Goal: Book appointment/travel/reservation

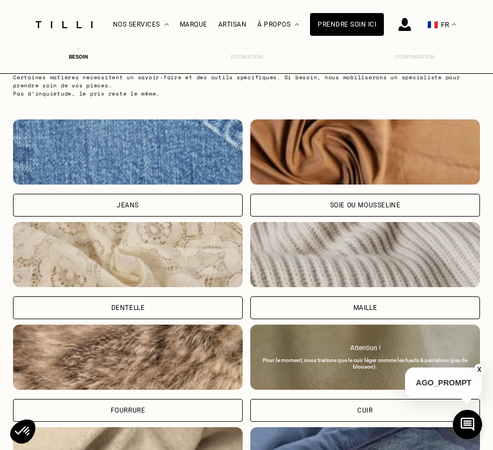
scroll to position [1068, 4]
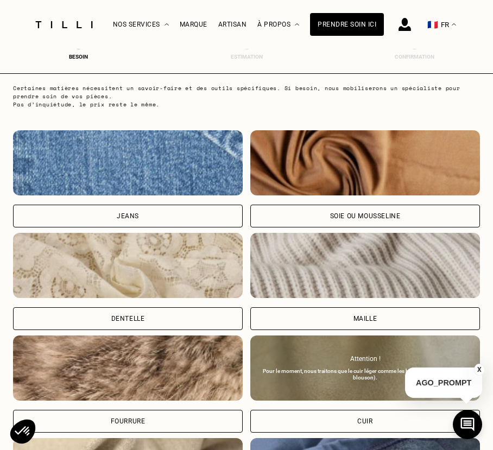
click at [326, 218] on div "Soie ou mousseline" at bounding box center [365, 216] width 230 height 23
select select "FR"
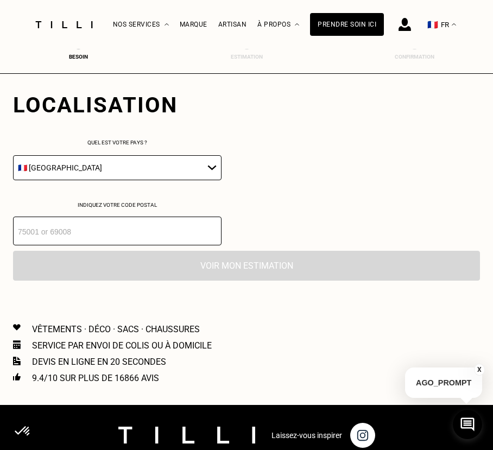
scroll to position [1535, 4]
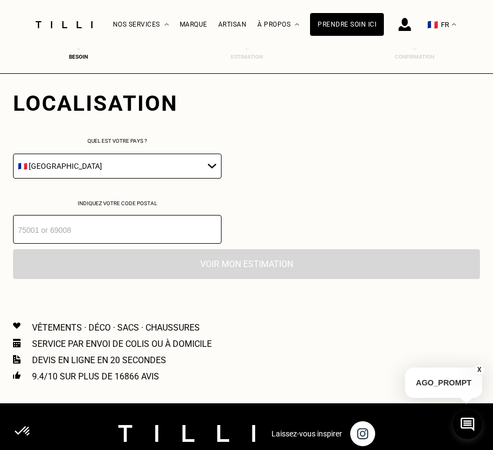
click at [172, 231] on input "number" at bounding box center [117, 229] width 209 height 29
type input "93300"
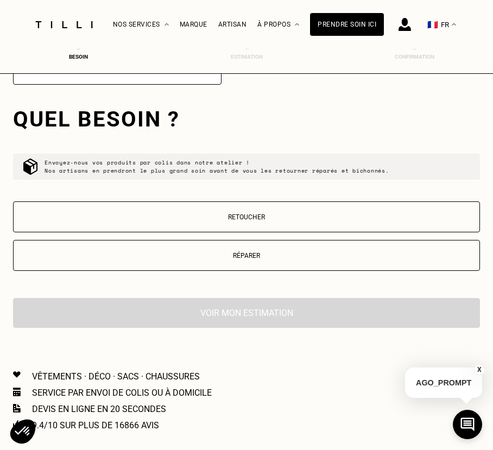
scroll to position [1713, 4]
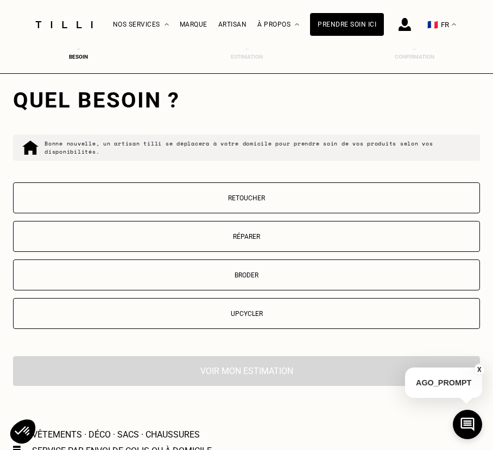
click at [267, 202] on p "Retoucher" at bounding box center [246, 198] width 455 height 8
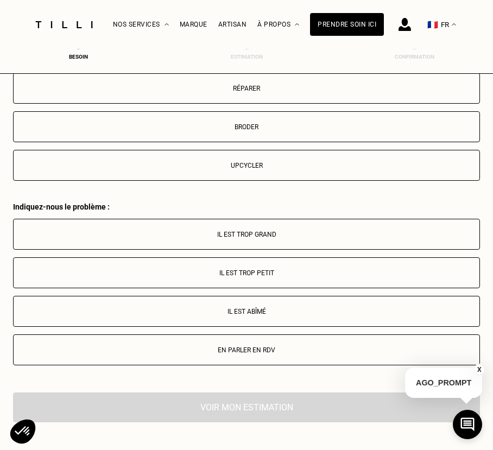
scroll to position [1836, 4]
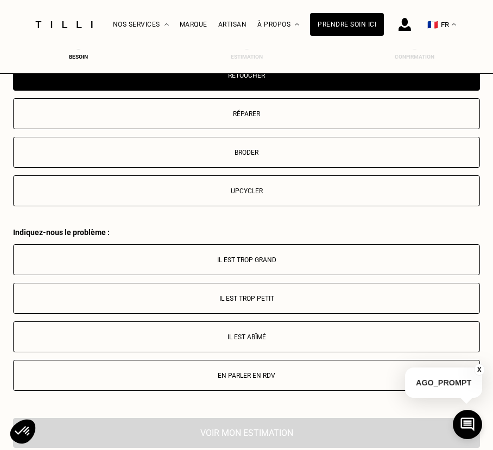
click at [260, 115] on p "Réparer" at bounding box center [246, 114] width 455 height 8
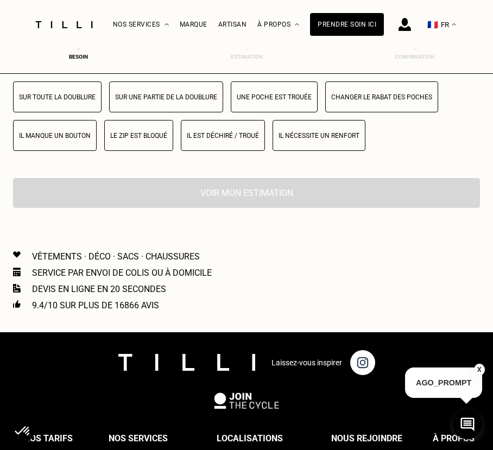
scroll to position [1944, 4]
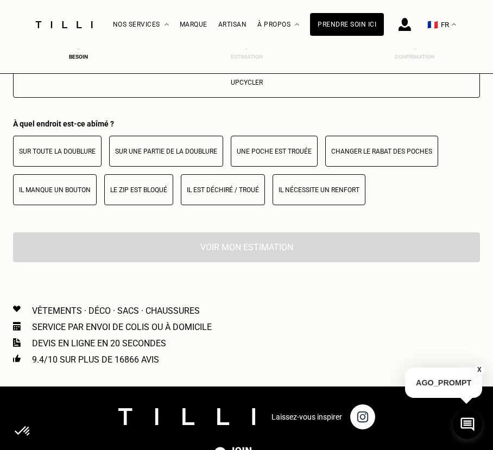
click at [64, 152] on button "Sur toute la doublure" at bounding box center [57, 151] width 89 height 31
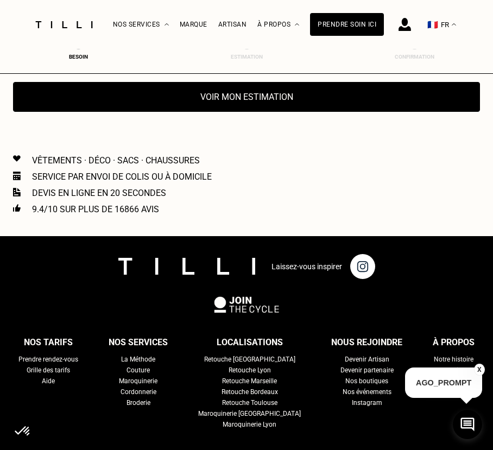
scroll to position [2106, 4]
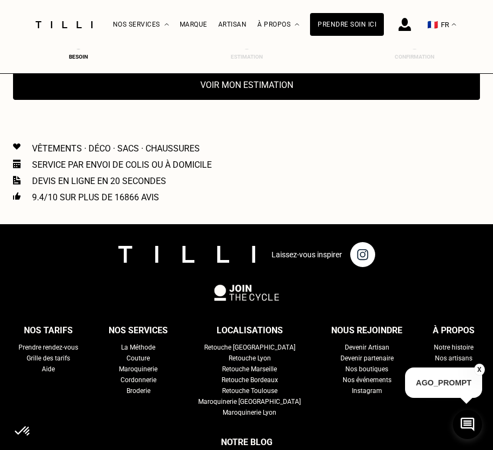
click at [287, 86] on button "Voir mon estimation" at bounding box center [246, 85] width 467 height 30
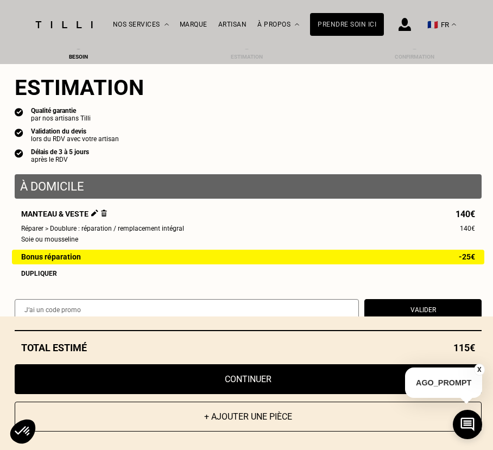
click at [250, 368] on button "Continuer" at bounding box center [248, 379] width 467 height 30
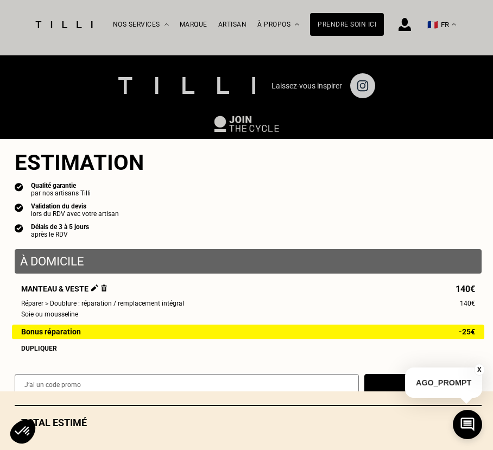
select select "FR"
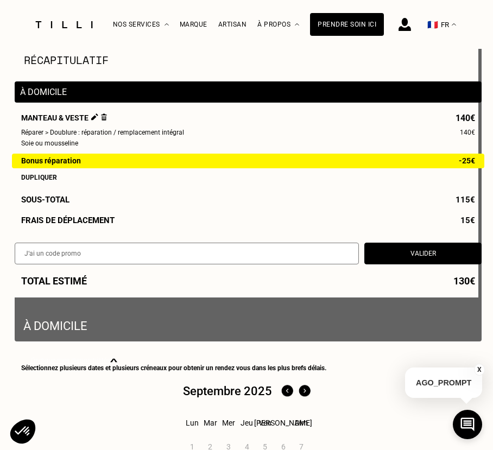
scroll to position [109, 0]
